Goal: Browse casually

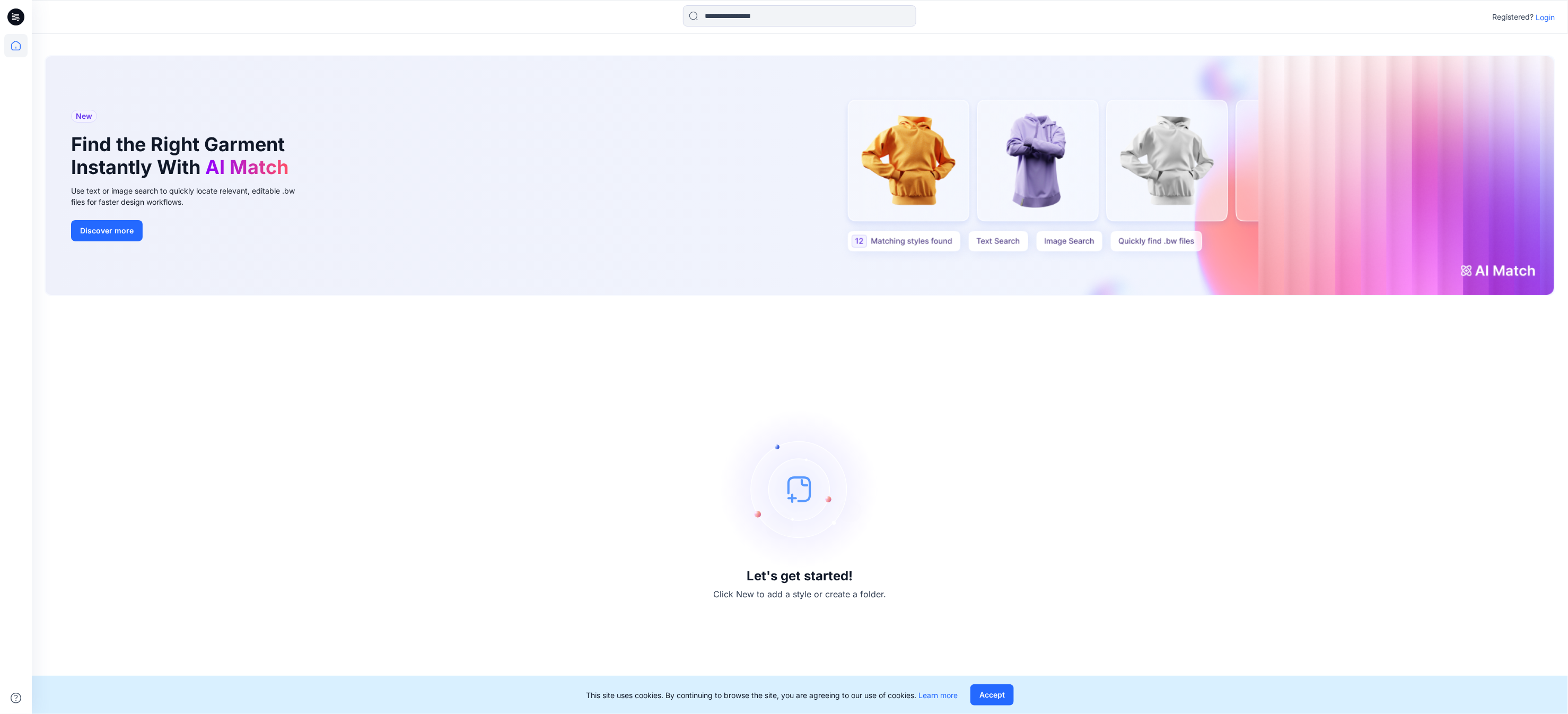
click at [1275, 500] on div "Let's get started! Click New to add a style or create a folder." at bounding box center [800, 505] width 1511 height 393
